Goal: Task Accomplishment & Management: Use online tool/utility

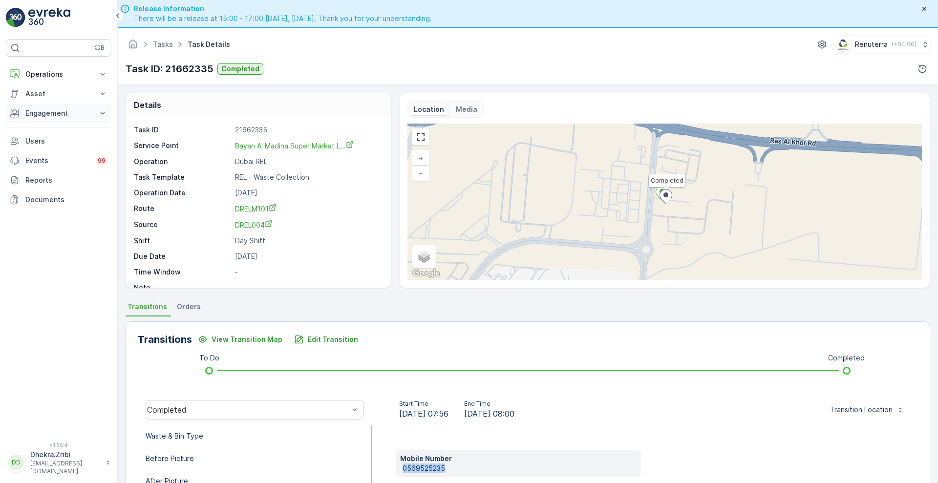
scroll to position [13, 0]
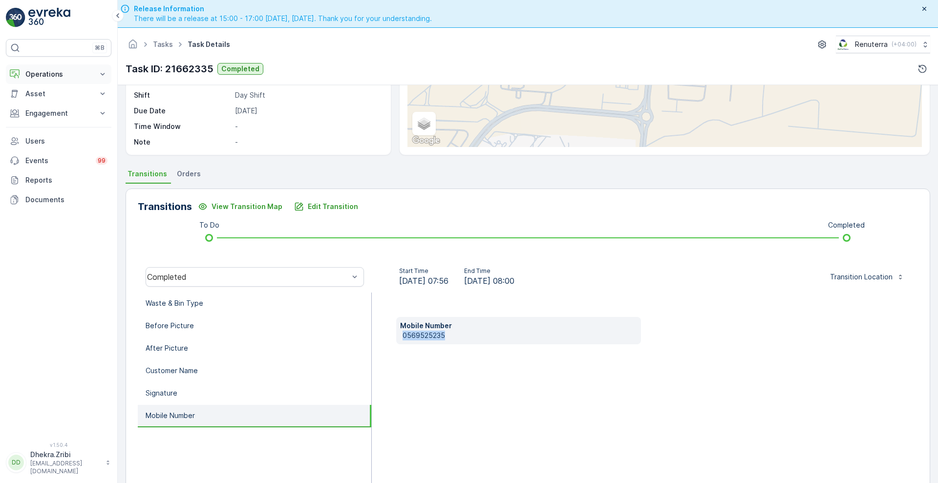
click at [39, 77] on p "Operations" at bounding box center [58, 74] width 66 height 10
click at [41, 105] on p "Planning" at bounding box center [38, 105] width 27 height 10
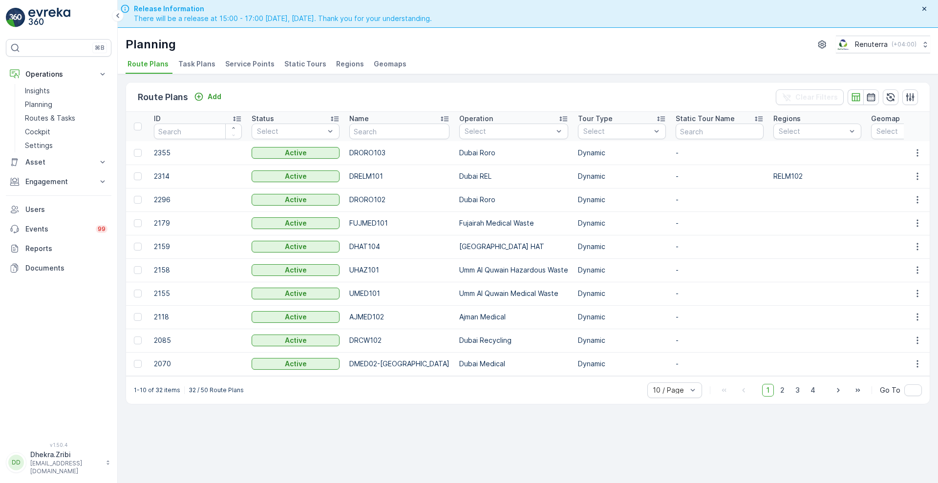
click at [238, 64] on span "Service Points" at bounding box center [249, 64] width 49 height 10
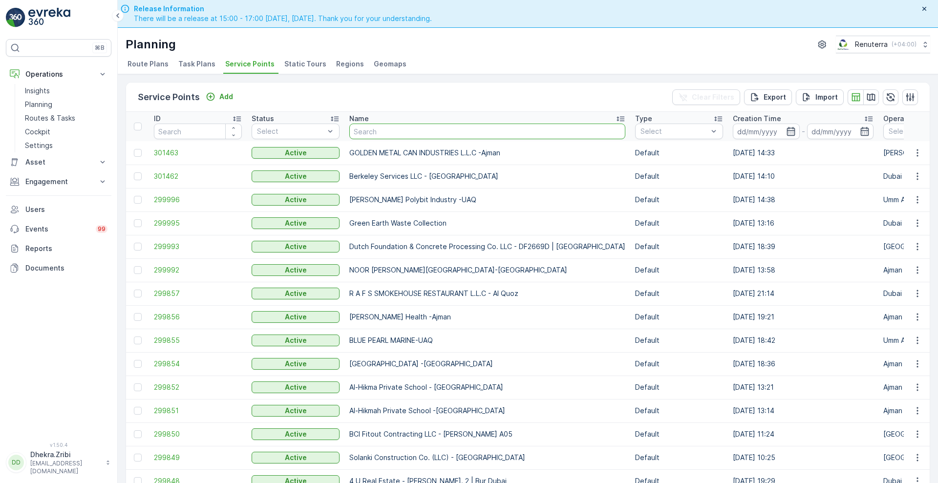
click at [443, 129] on input "text" at bounding box center [487, 132] width 276 height 16
type input "bbh"
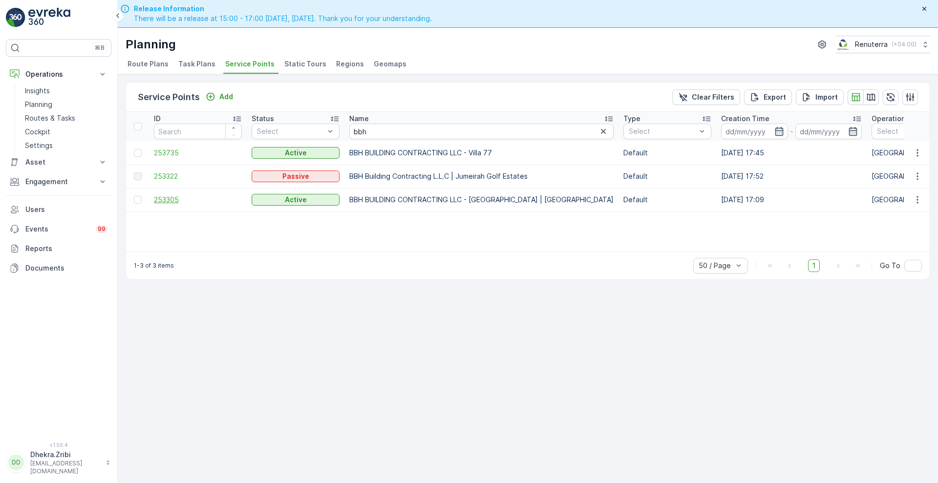
click at [169, 200] on span "253305" at bounding box center [198, 200] width 88 height 10
click at [166, 150] on span "253735" at bounding box center [198, 153] width 88 height 10
click at [180, 151] on span "253735" at bounding box center [198, 153] width 88 height 10
click at [172, 200] on span "253305" at bounding box center [198, 200] width 88 height 10
click at [170, 148] on span "253735" at bounding box center [198, 153] width 88 height 10
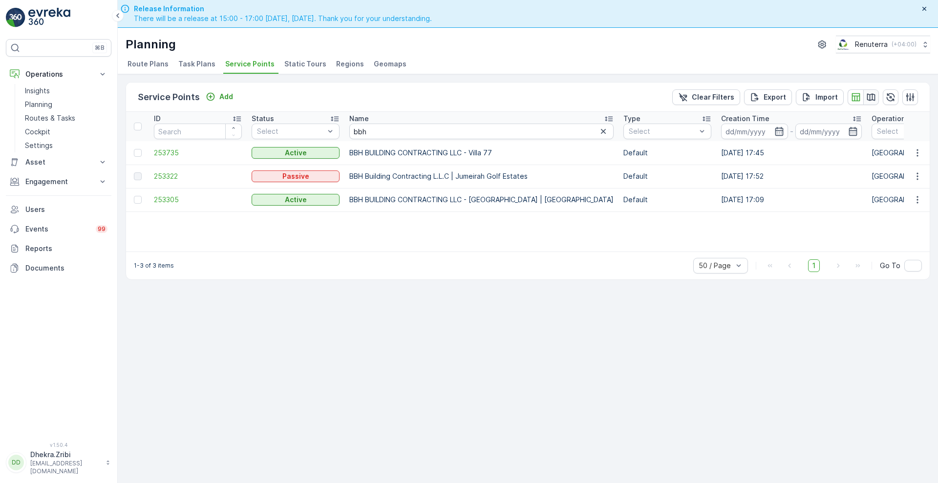
click at [872, 100] on icon "button" at bounding box center [871, 97] width 10 height 10
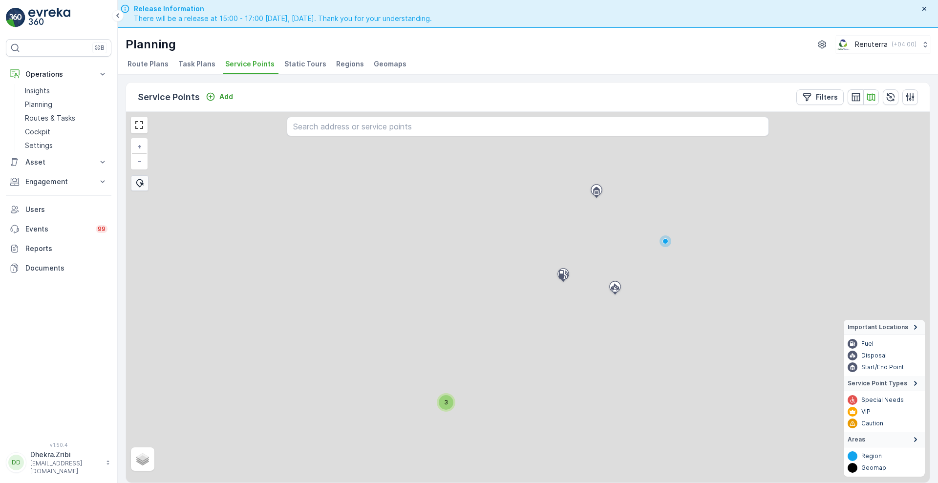
click at [611, 278] on div "3 + − Satellite Roadmap Terrain Hybrid Leaflet Important Locations Fuel Disposa…" at bounding box center [527, 297] width 803 height 371
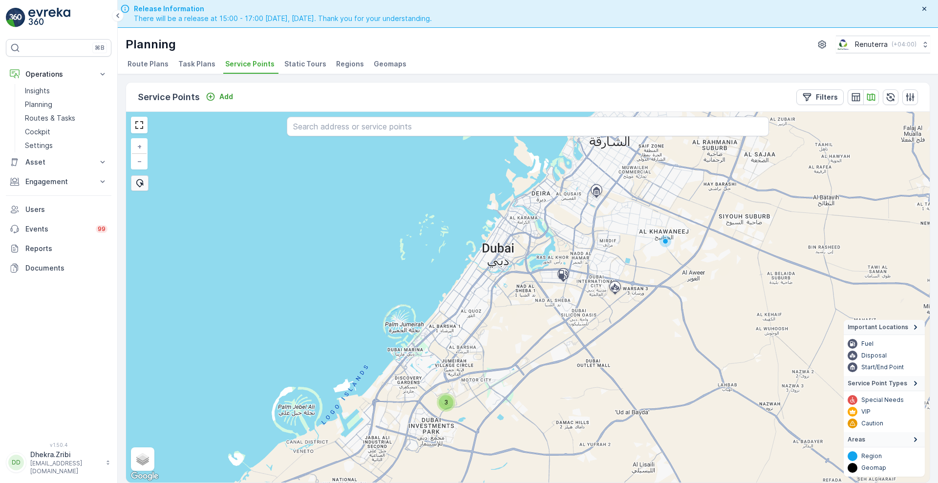
click at [447, 405] on div "3" at bounding box center [445, 402] width 15 height 15
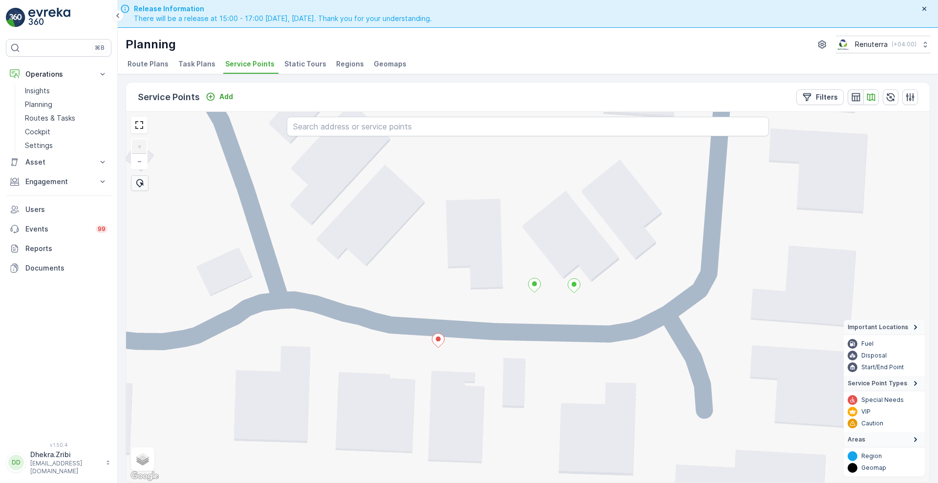
click at [856, 100] on icon "button" at bounding box center [855, 97] width 8 height 8
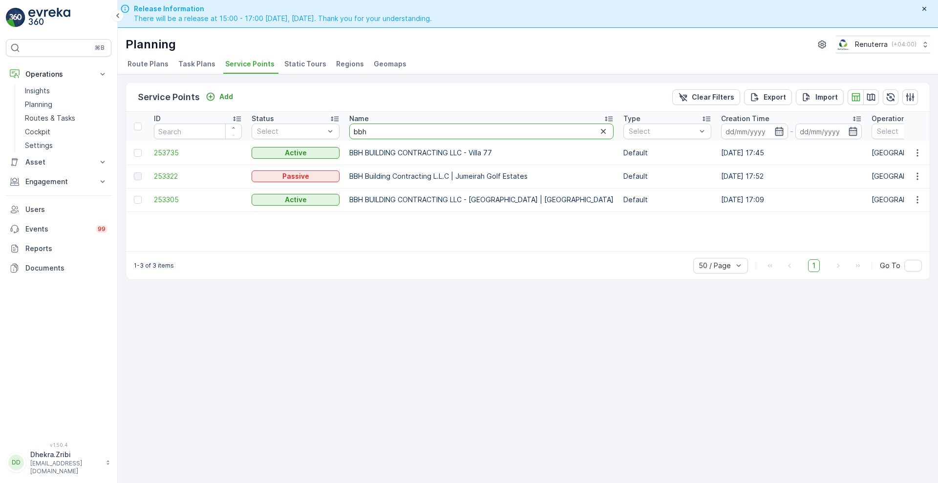
click at [385, 130] on input "bbh" at bounding box center [481, 132] width 264 height 16
click at [171, 149] on span "253735" at bounding box center [198, 153] width 88 height 10
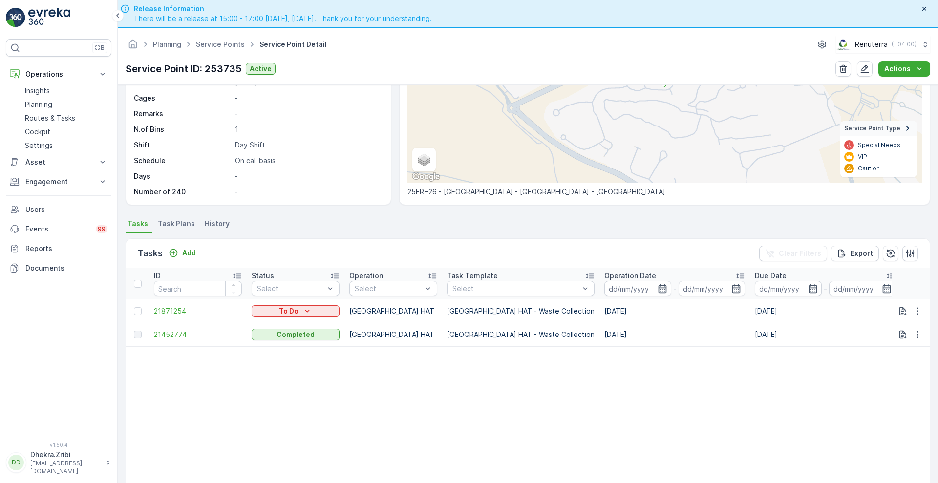
scroll to position [136, 0]
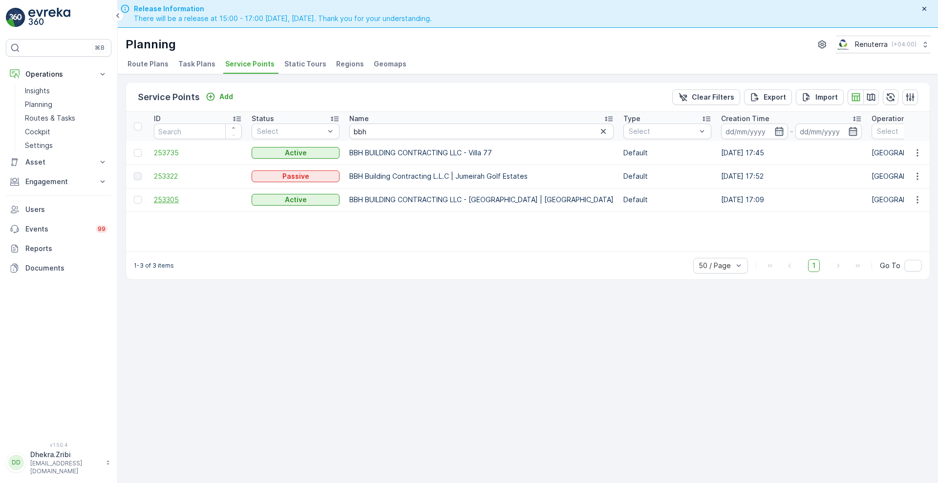
click at [170, 201] on span "253305" at bounding box center [198, 200] width 88 height 10
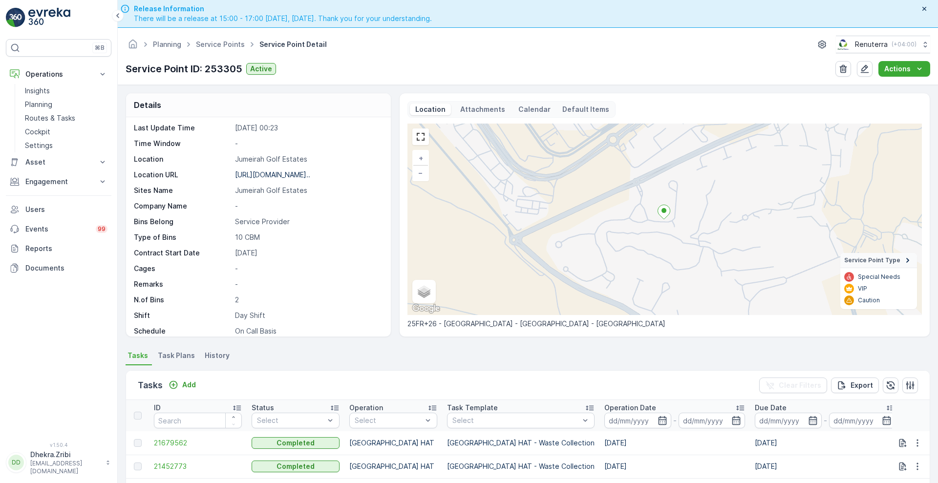
scroll to position [134, 0]
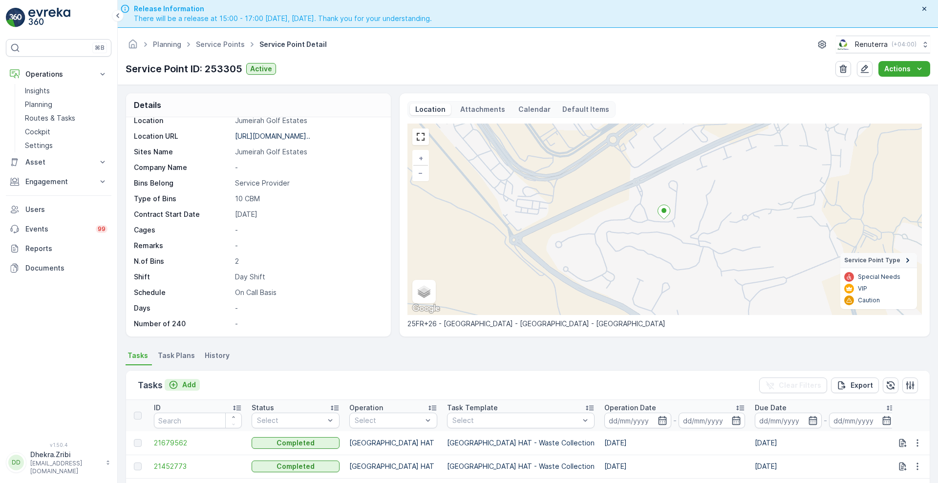
click at [189, 386] on p "Add" at bounding box center [189, 385] width 14 height 10
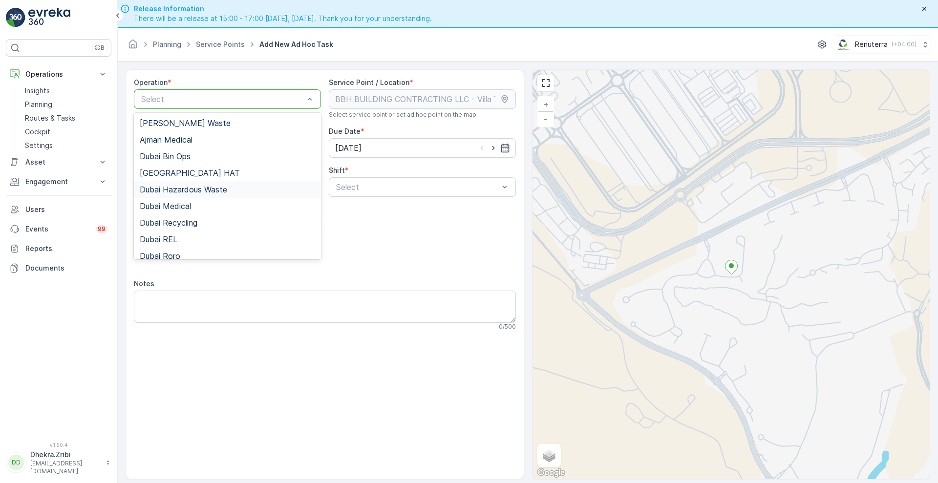
click at [185, 181] on div "Dubai Hazardous Waste" at bounding box center [227, 189] width 187 height 17
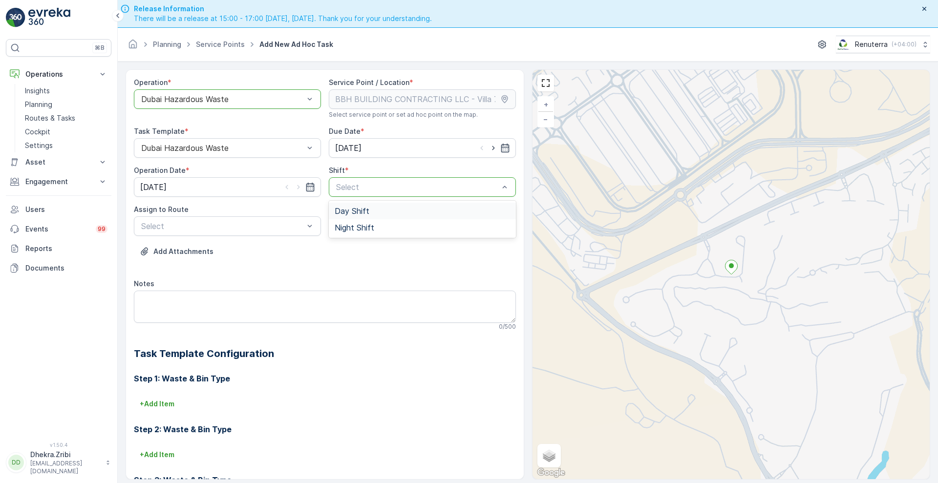
click at [367, 209] on div "Day Shift" at bounding box center [421, 211] width 175 height 9
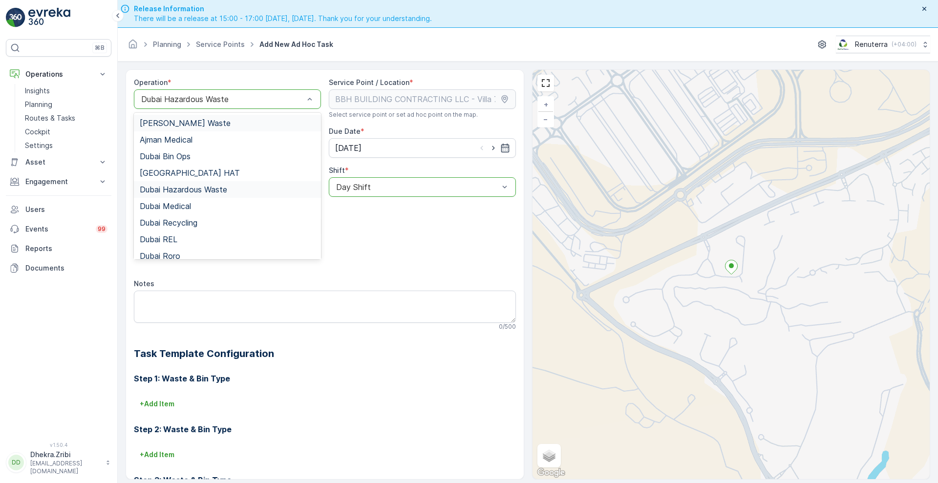
click at [231, 104] on div "Dubai Hazardous Waste" at bounding box center [227, 99] width 187 height 20
click at [170, 168] on span "[GEOGRAPHIC_DATA] HAT" at bounding box center [190, 172] width 100 height 9
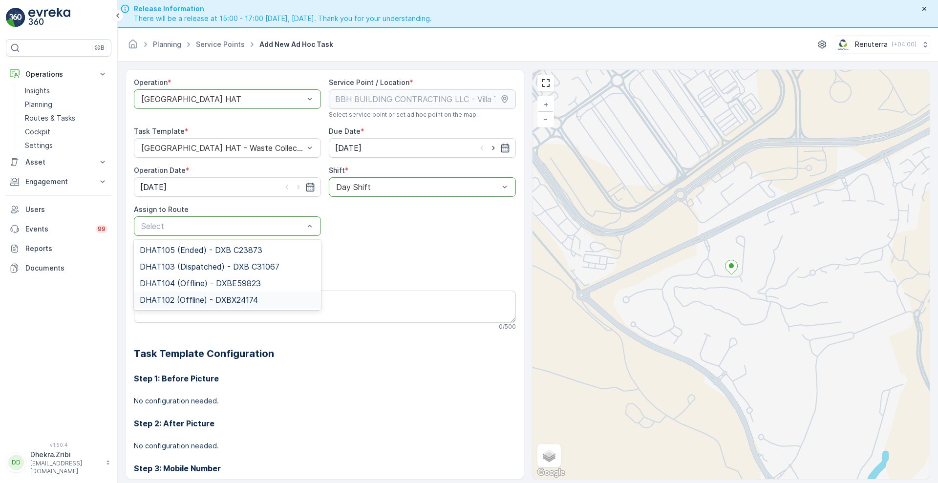
click at [191, 296] on span "DHAT102 (Offline) - DXBX24174" at bounding box center [199, 299] width 118 height 9
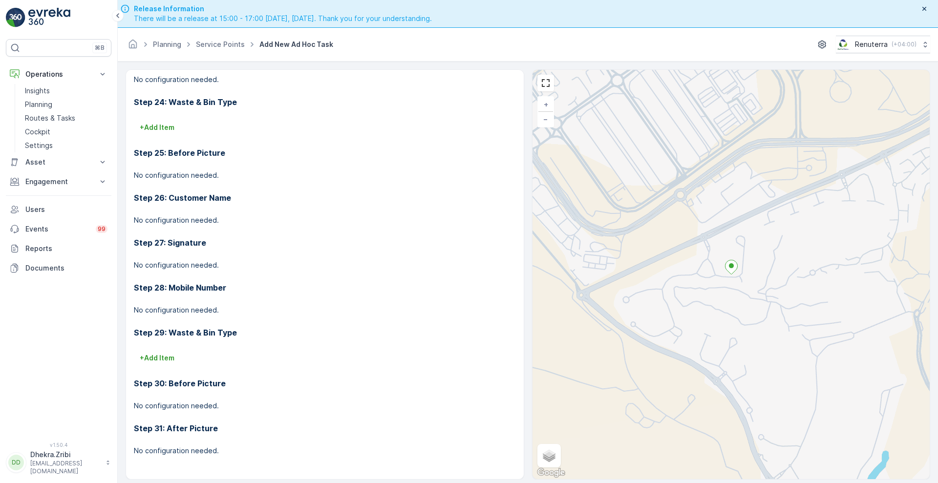
scroll to position [28, 0]
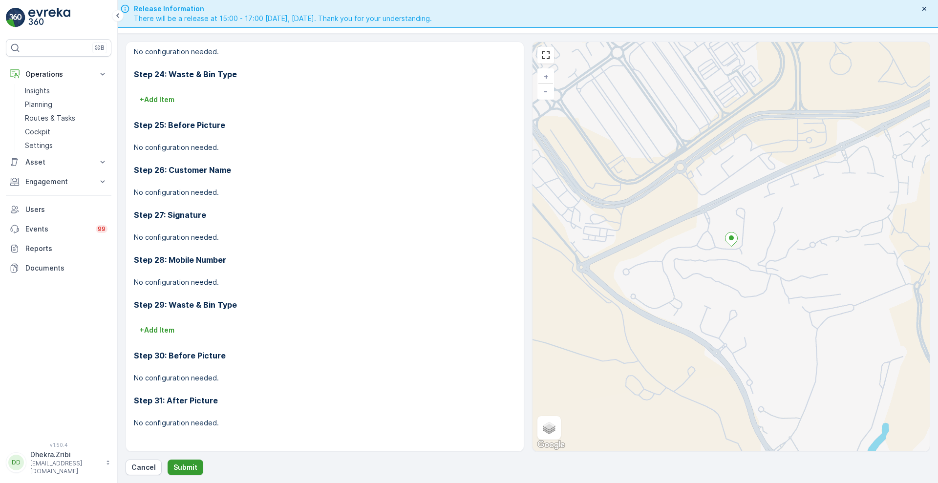
click at [183, 466] on p "Submit" at bounding box center [185, 467] width 24 height 10
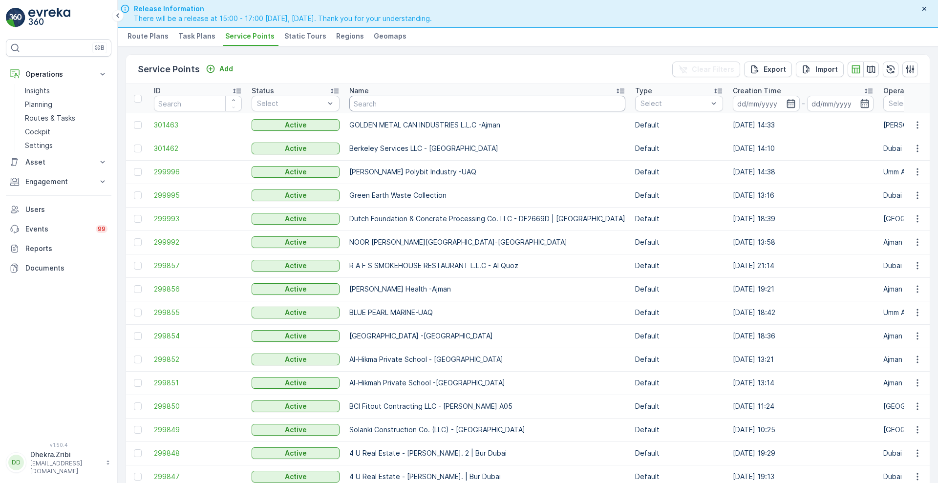
click at [403, 104] on input "text" at bounding box center [487, 104] width 276 height 16
type input "bbh"
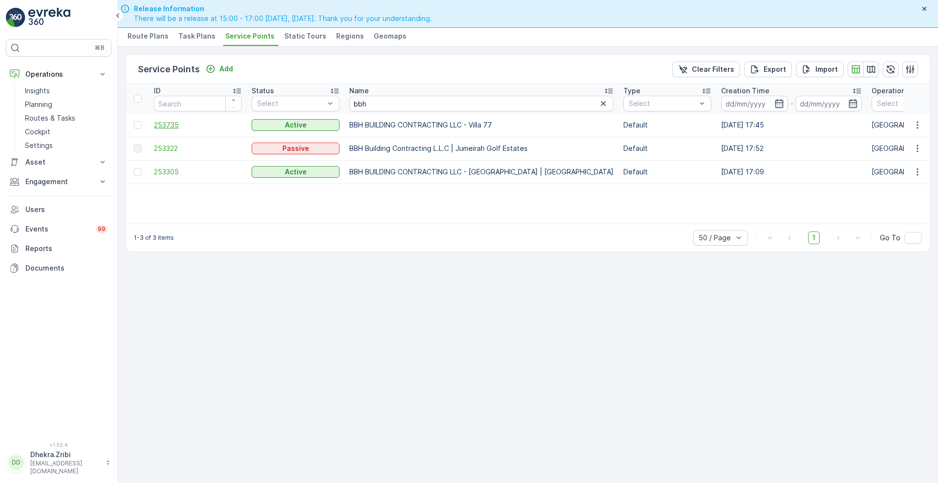
click at [176, 123] on span "253735" at bounding box center [198, 125] width 88 height 10
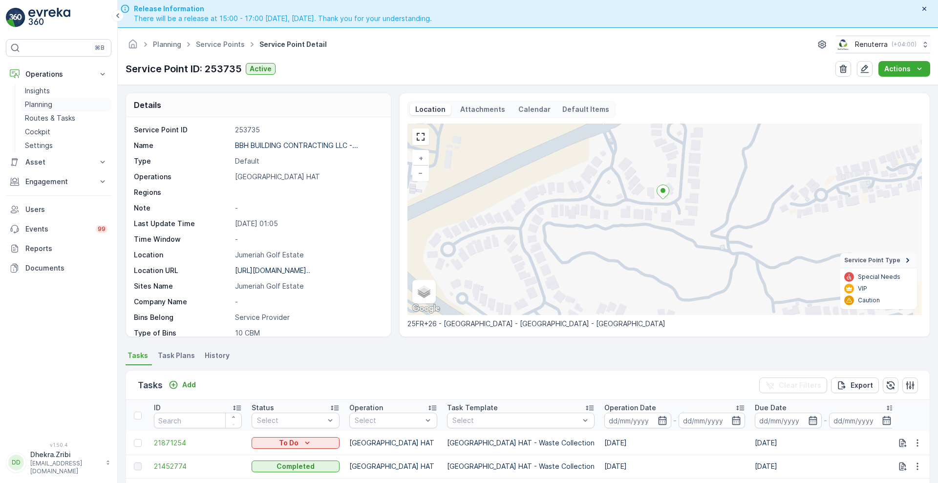
click at [38, 106] on p "Planning" at bounding box center [38, 105] width 27 height 10
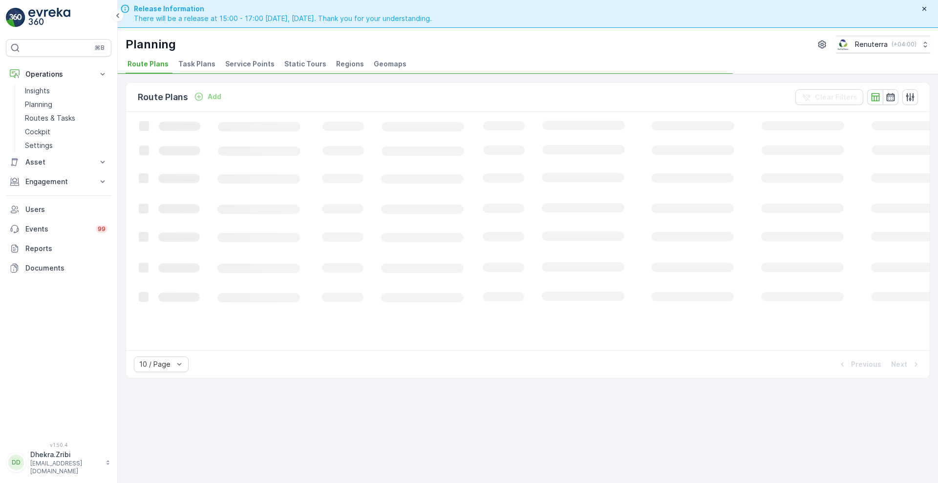
click at [247, 67] on span "Service Points" at bounding box center [249, 64] width 49 height 10
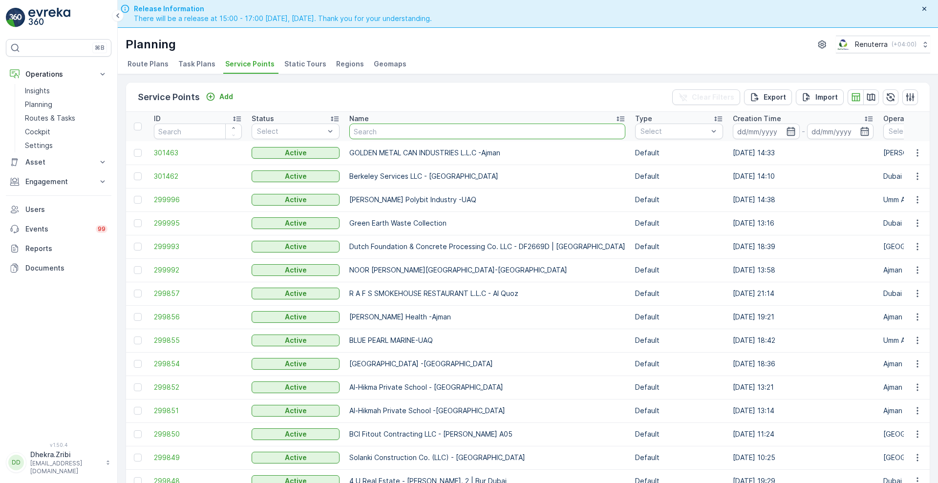
click at [406, 132] on input "text" at bounding box center [487, 132] width 276 height 16
type input "buti"
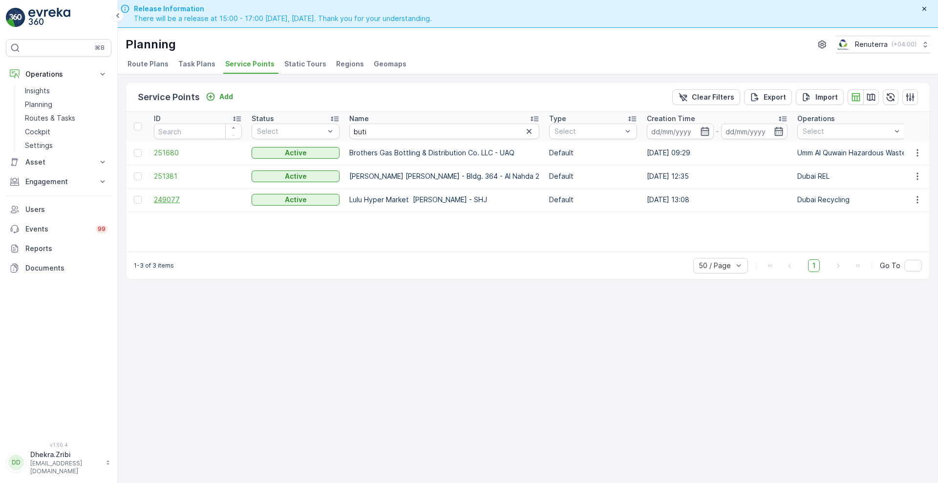
click at [168, 197] on span "249077" at bounding box center [198, 200] width 88 height 10
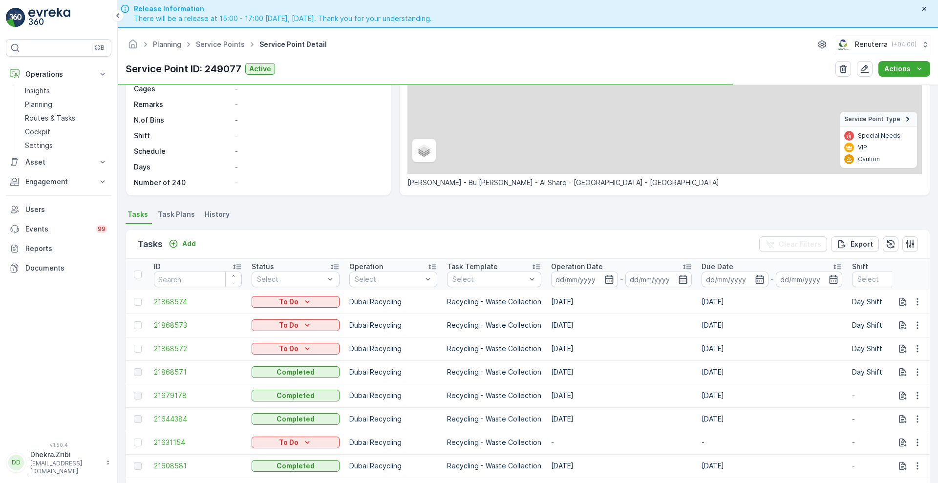
scroll to position [141, 0]
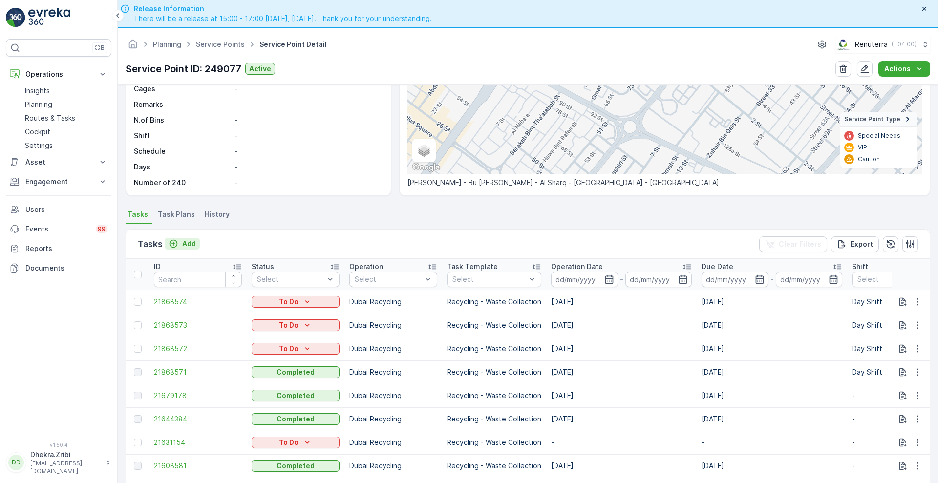
click at [178, 244] on div "Add" at bounding box center [181, 244] width 27 height 10
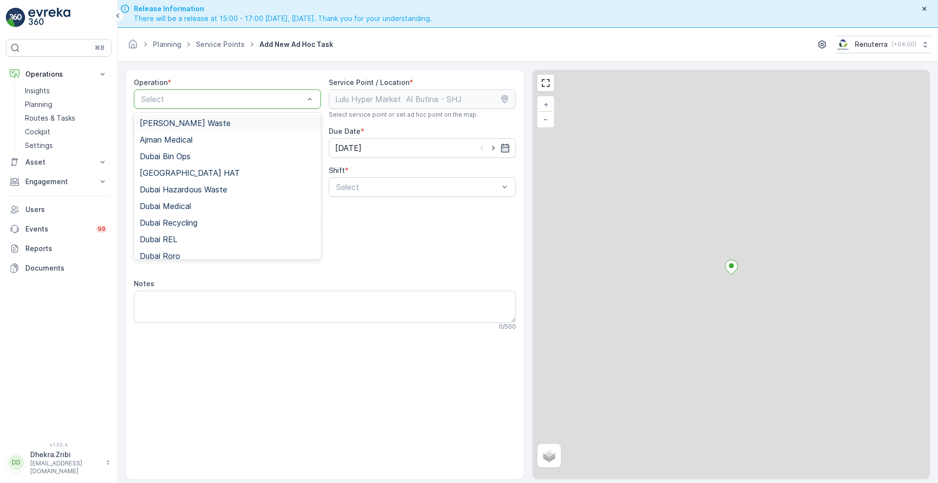
click at [219, 90] on div "Select" at bounding box center [227, 99] width 187 height 20
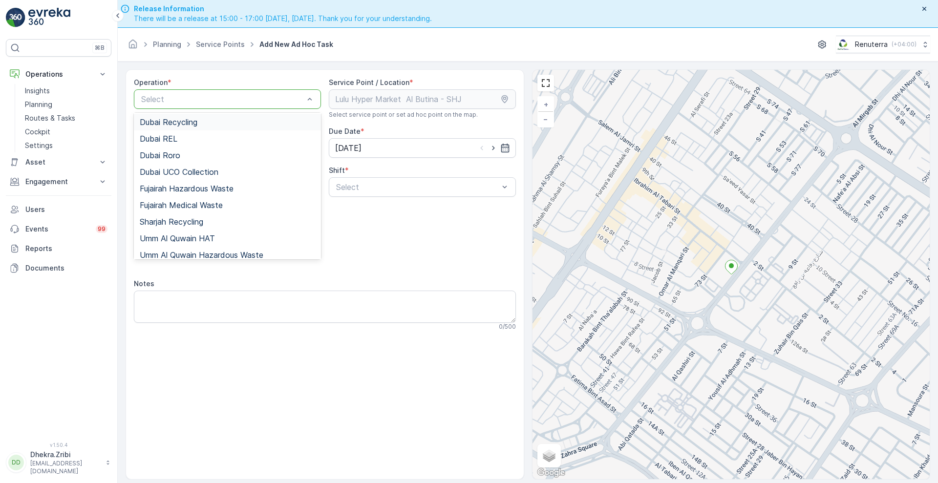
scroll to position [123, 0]
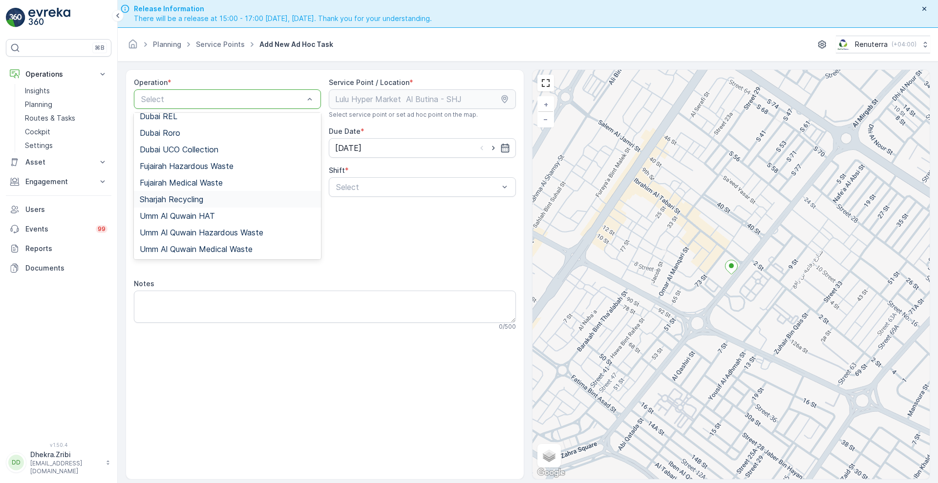
click at [190, 197] on span "Sharjah Recycling" at bounding box center [171, 199] width 63 height 9
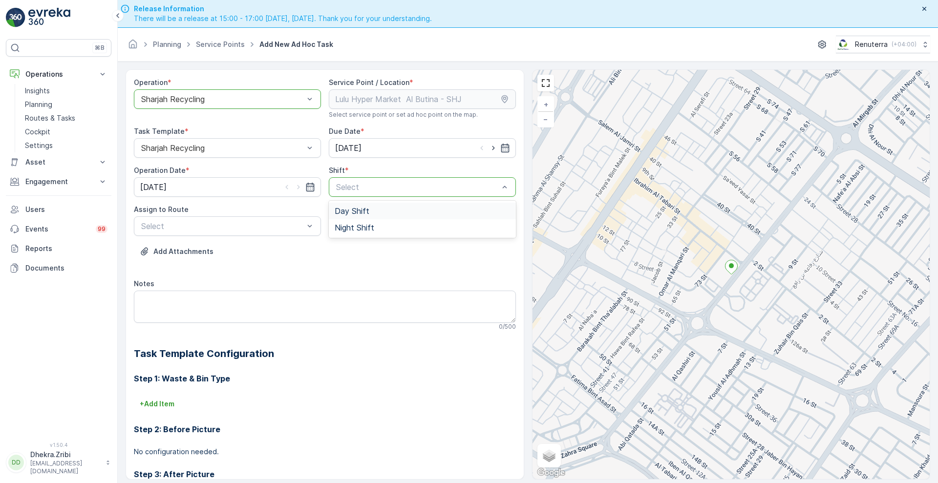
click at [357, 212] on span "Day Shift" at bounding box center [351, 211] width 35 height 9
click at [367, 182] on div "Day Shift" at bounding box center [422, 187] width 187 height 20
click at [356, 221] on div "Night Shift" at bounding box center [422, 227] width 187 height 17
click at [393, 188] on div at bounding box center [417, 187] width 165 height 9
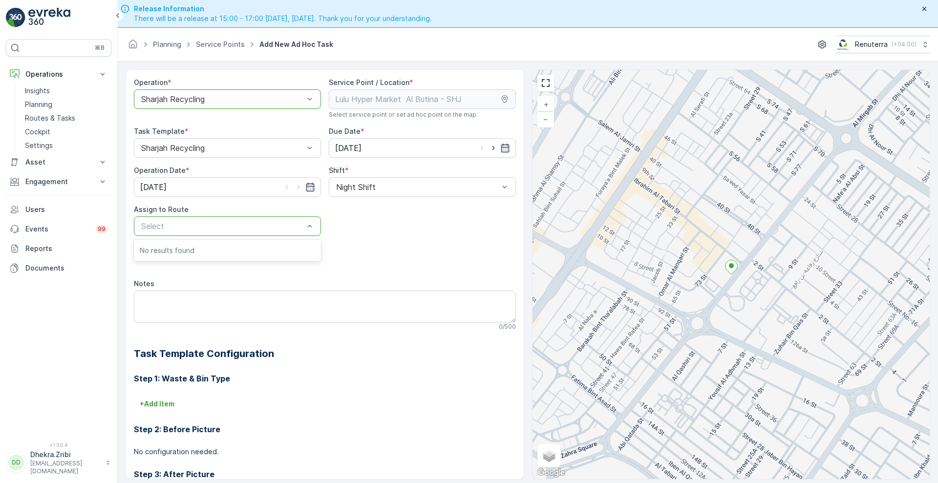
click at [229, 101] on div at bounding box center [222, 99] width 165 height 9
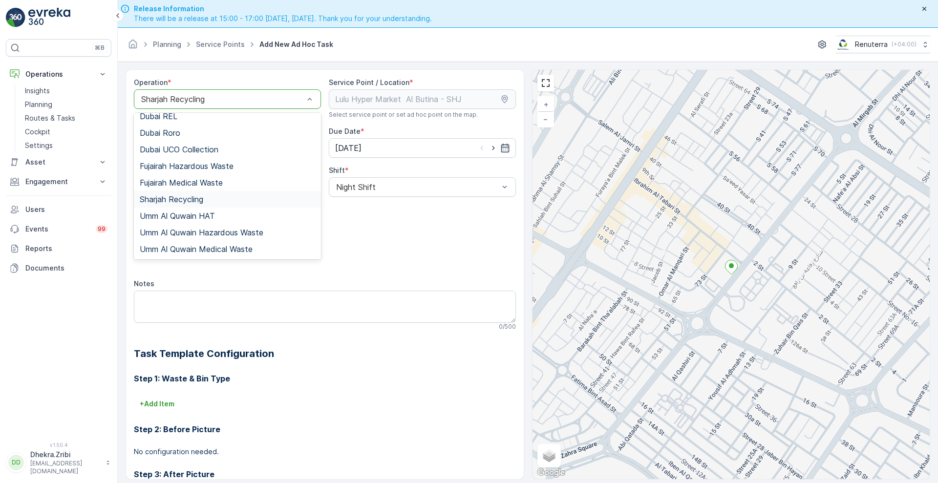
click at [200, 196] on span "Sharjah Recycling" at bounding box center [171, 199] width 63 height 9
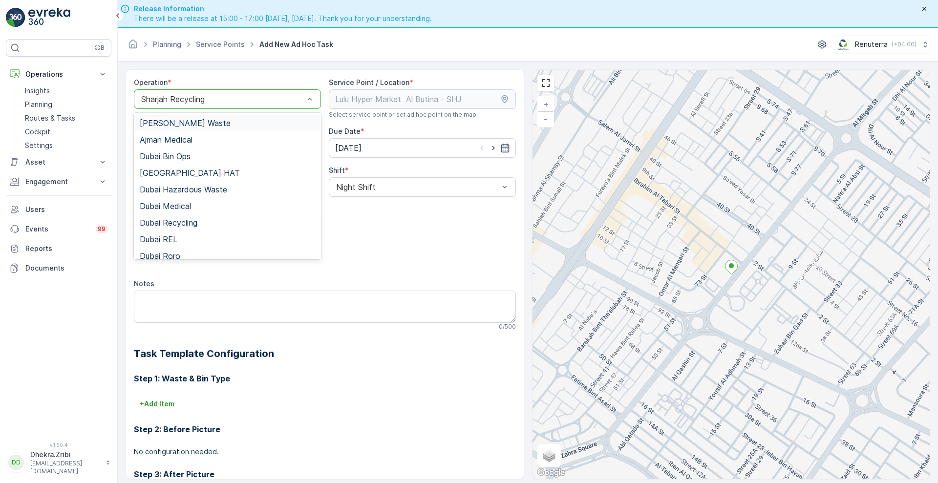
click at [261, 100] on div at bounding box center [222, 99] width 165 height 9
click at [176, 207] on span "Dubai Medical" at bounding box center [165, 206] width 51 height 9
click at [185, 221] on span "Dubai Recycling" at bounding box center [169, 222] width 58 height 9
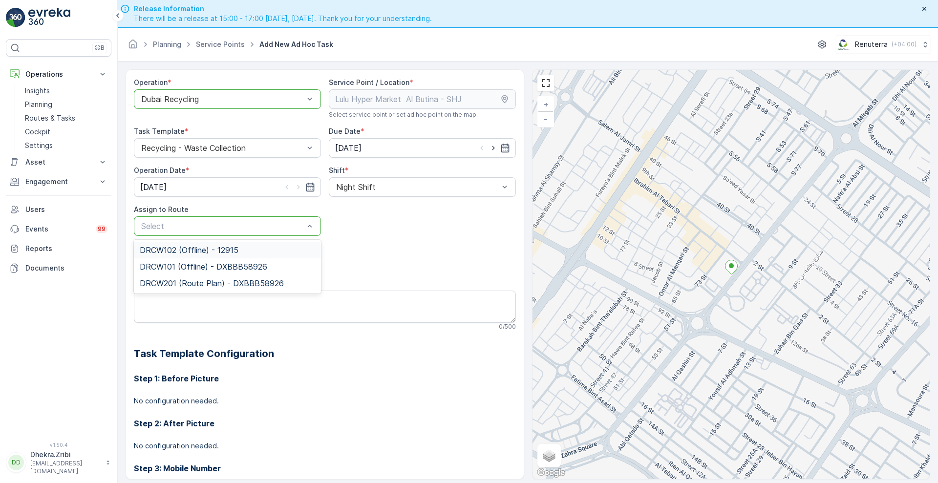
click at [206, 246] on span "DRCW102 (Offline) - 12915" at bounding box center [189, 250] width 99 height 9
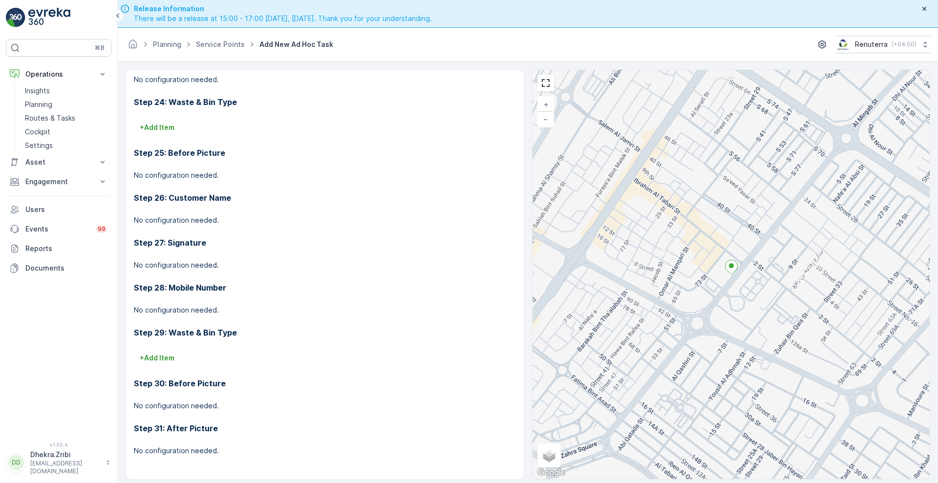
scroll to position [28, 0]
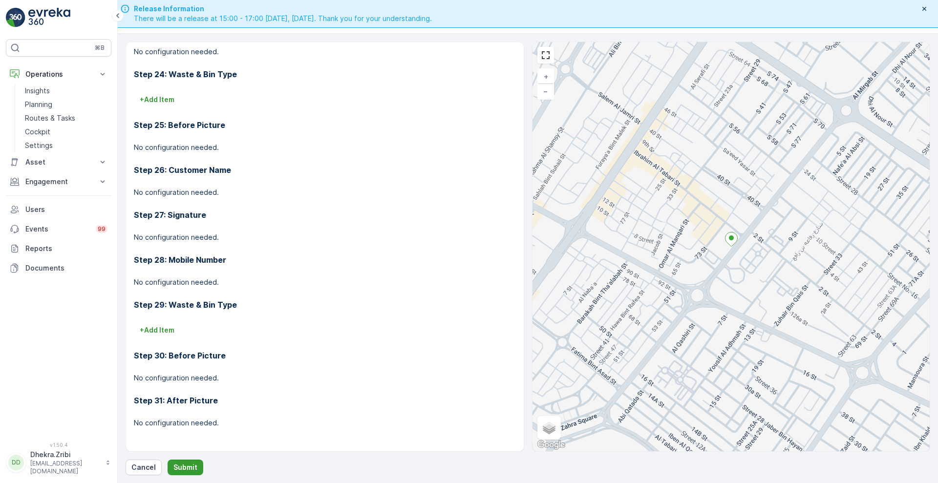
click at [182, 464] on p "Submit" at bounding box center [185, 467] width 24 height 10
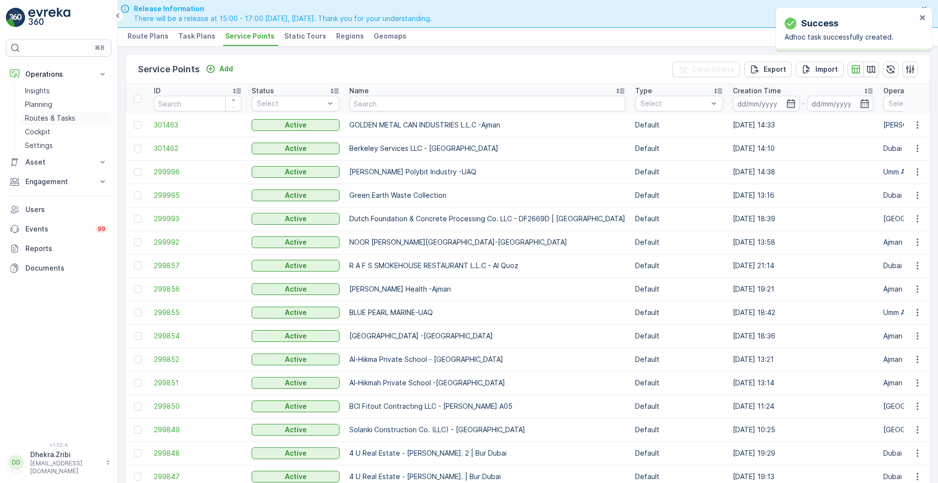
click at [48, 118] on p "Routes & Tasks" at bounding box center [50, 118] width 50 height 10
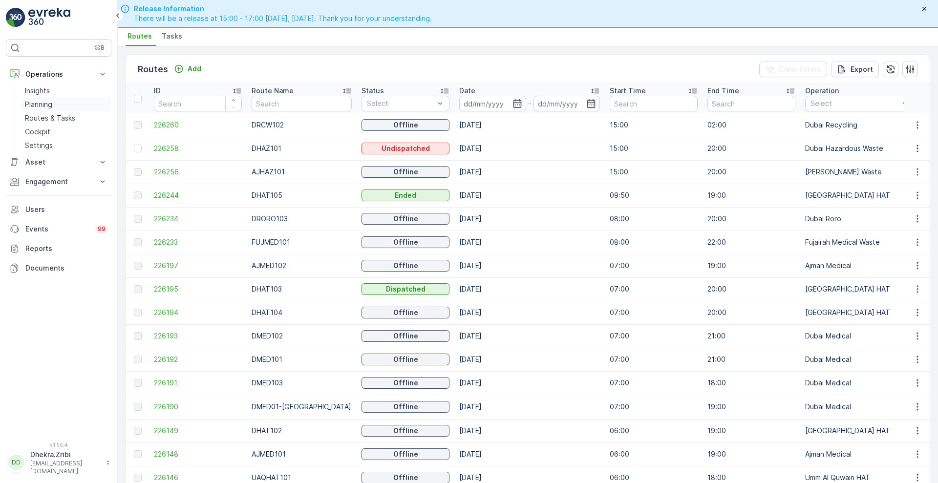
click at [52, 101] on p "Planning" at bounding box center [38, 105] width 27 height 10
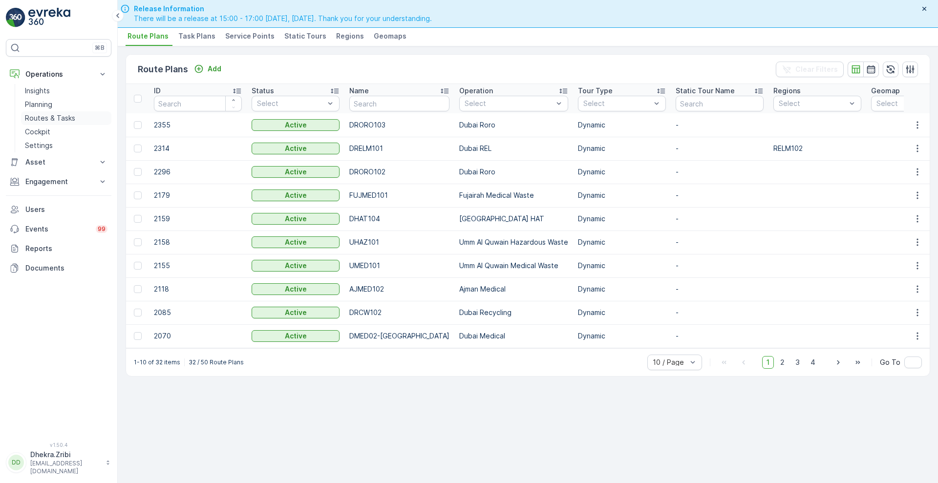
click at [62, 120] on p "Routes & Tasks" at bounding box center [50, 118] width 50 height 10
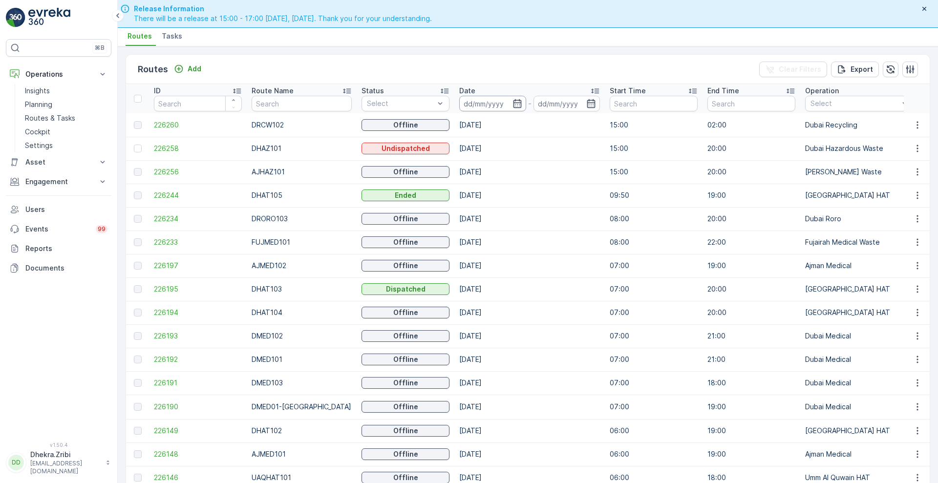
click at [504, 98] on input at bounding box center [492, 104] width 67 height 16
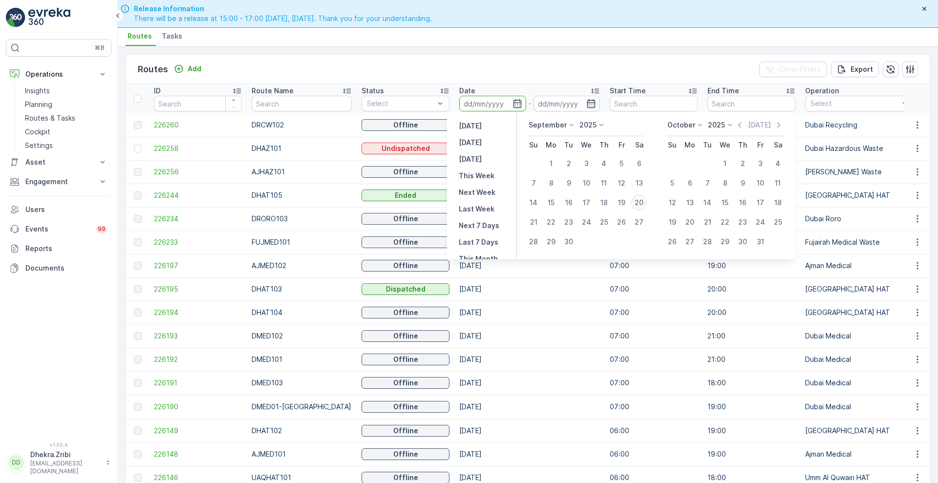
click at [643, 200] on div "20" at bounding box center [639, 203] width 16 height 16
type input "[DATE]"
click at [643, 200] on div "20" at bounding box center [639, 203] width 16 height 16
type input "[DATE]"
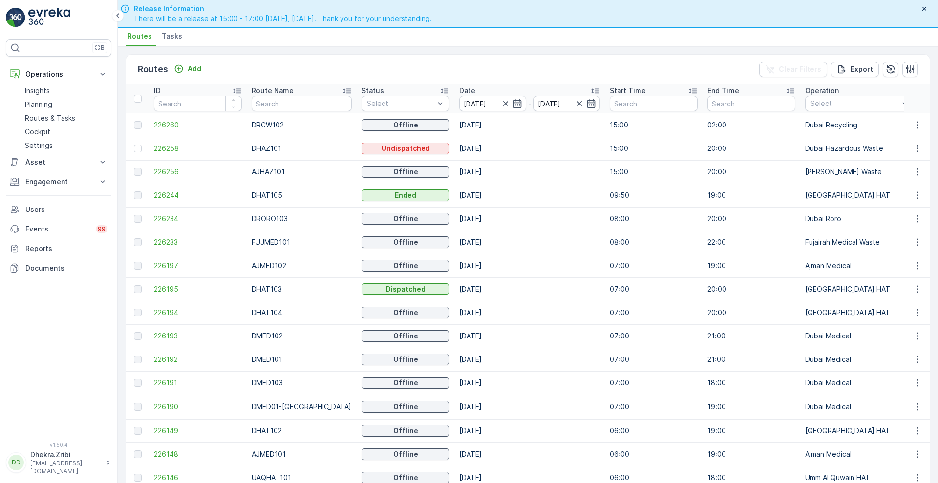
click at [498, 53] on div "Routes Add Clear Filters Export ID Route Name Status Select Date [DATE] - [DATE…" at bounding box center [528, 264] width 820 height 437
click at [272, 106] on input "text" at bounding box center [301, 104] width 100 height 16
type input "hat"
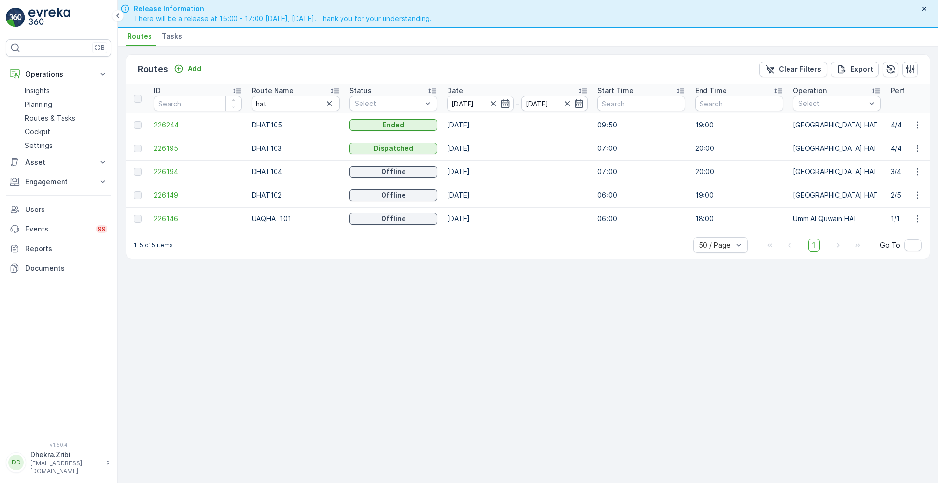
click at [169, 126] on span "226244" at bounding box center [198, 125] width 88 height 10
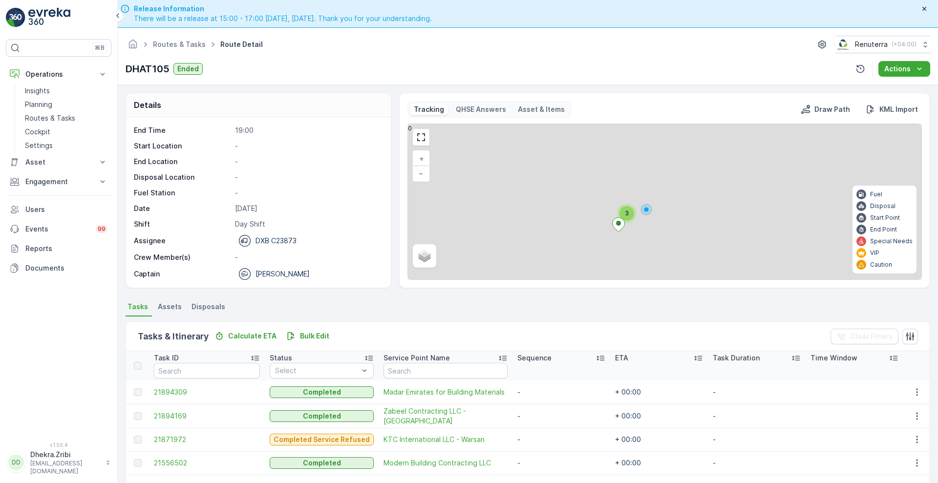
scroll to position [84, 0]
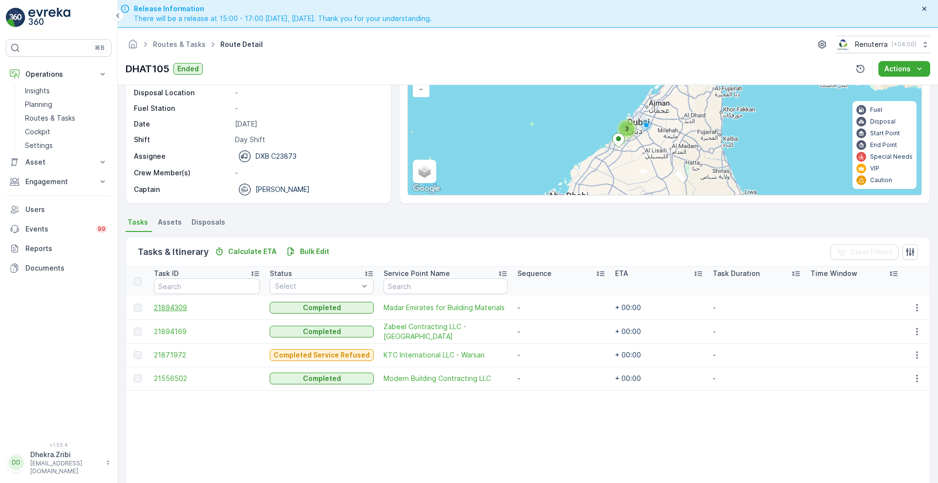
click at [177, 304] on span "21894309" at bounding box center [207, 308] width 106 height 10
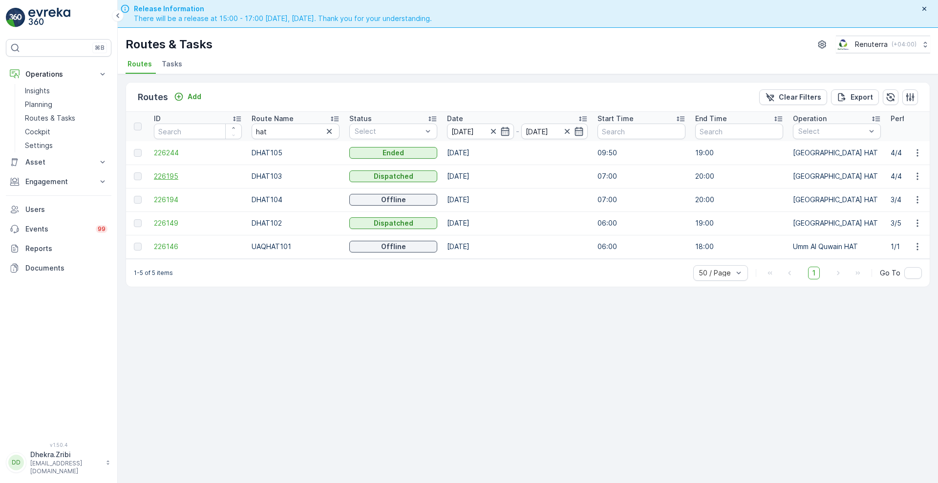
click at [171, 177] on span "226195" at bounding box center [198, 176] width 88 height 10
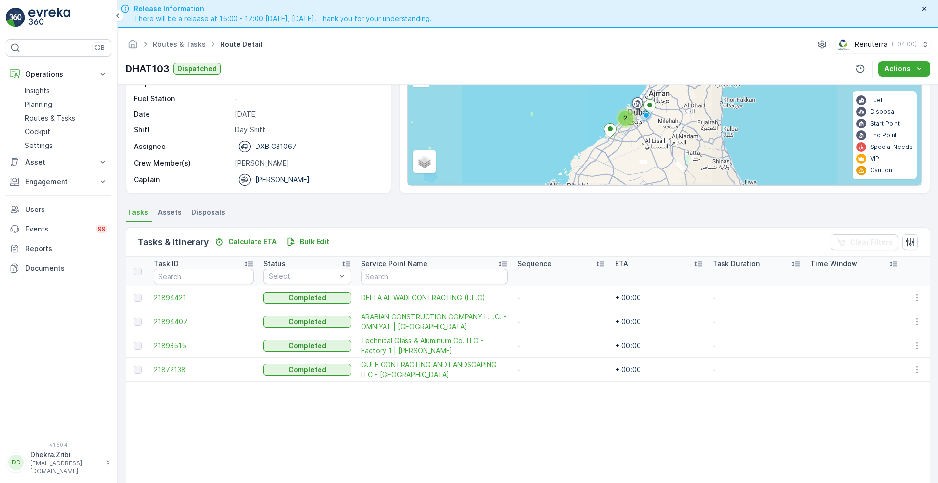
scroll to position [95, 0]
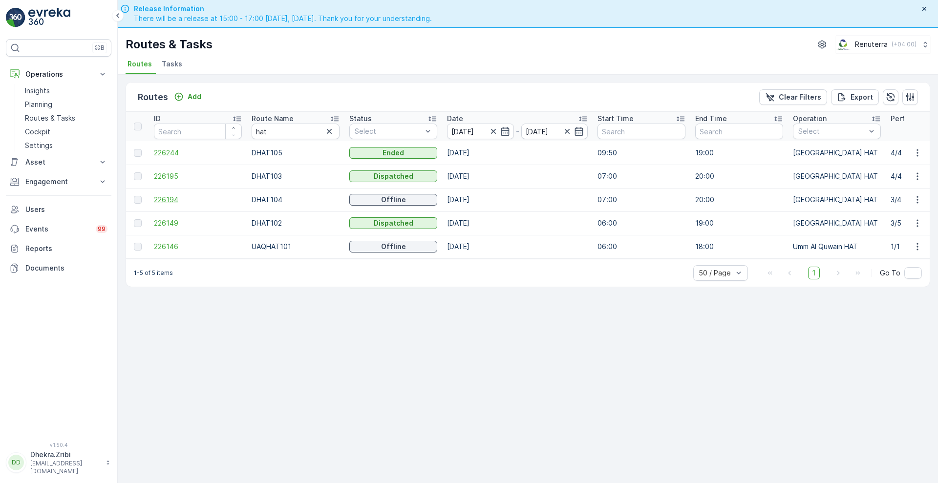
click at [162, 200] on span "226194" at bounding box center [198, 200] width 88 height 10
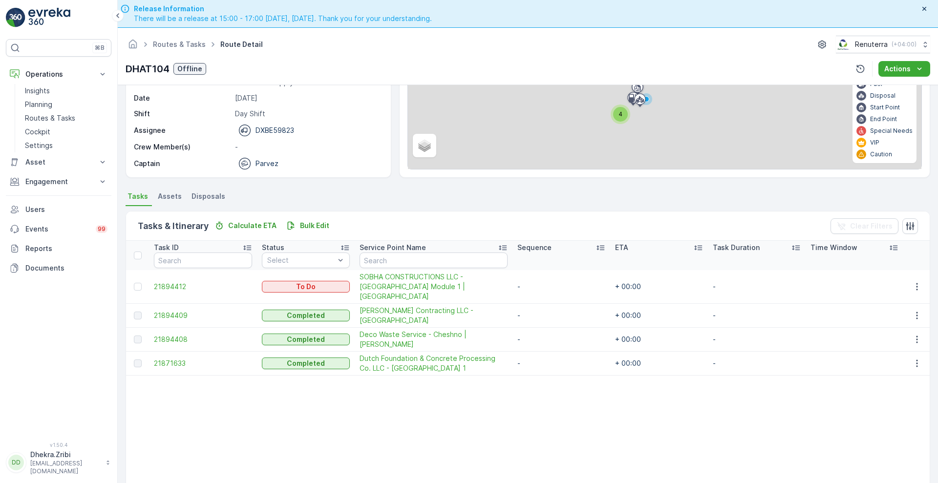
scroll to position [119, 0]
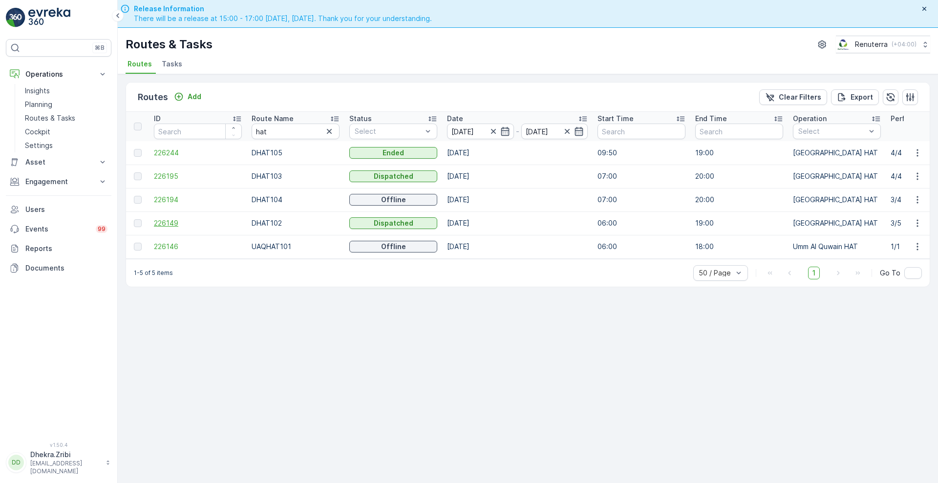
click at [173, 225] on span "226149" at bounding box center [198, 223] width 88 height 10
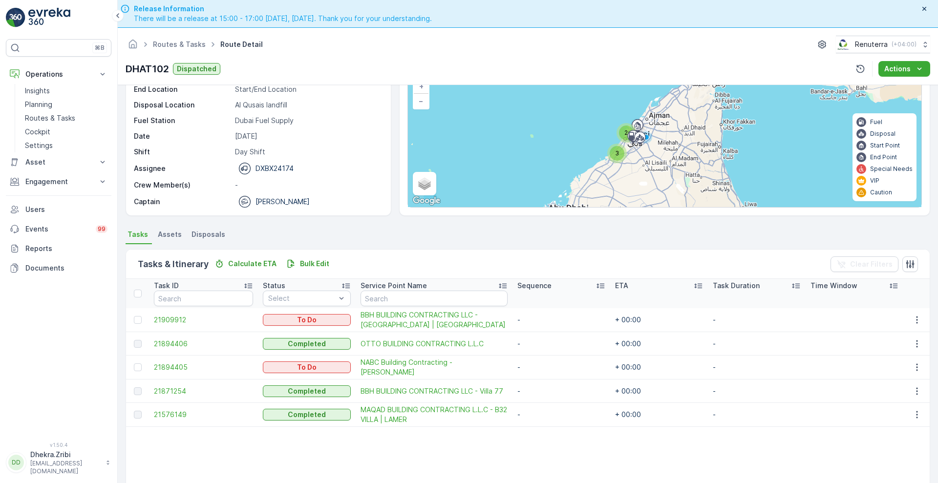
scroll to position [73, 0]
